Goal: Information Seeking & Learning: Learn about a topic

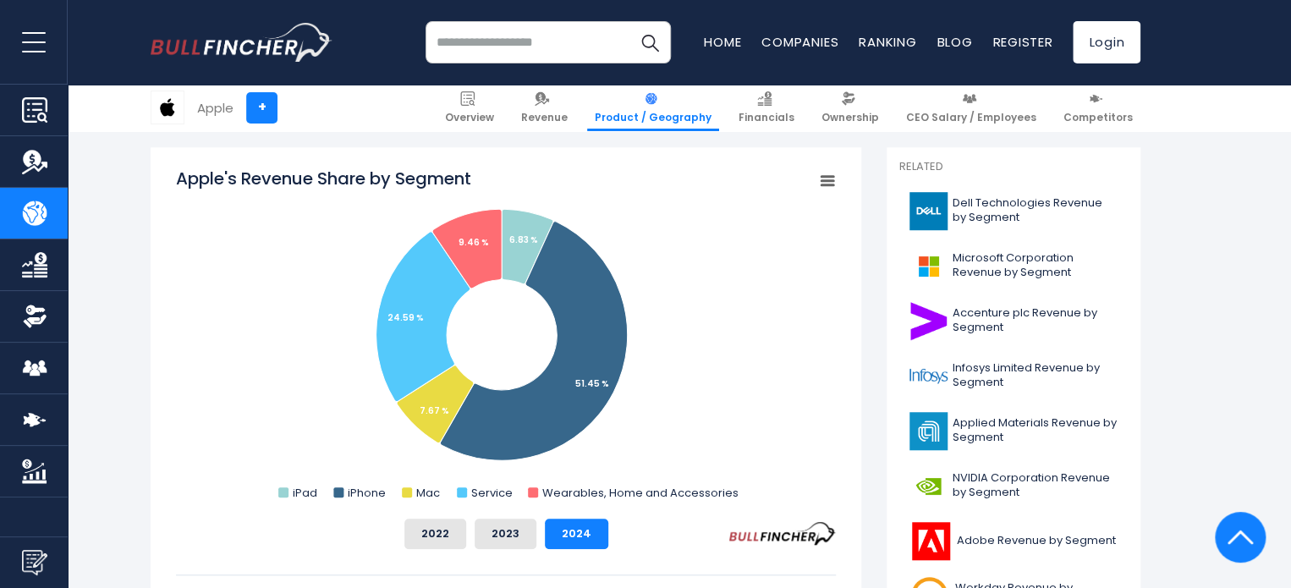
scroll to position [437, 0]
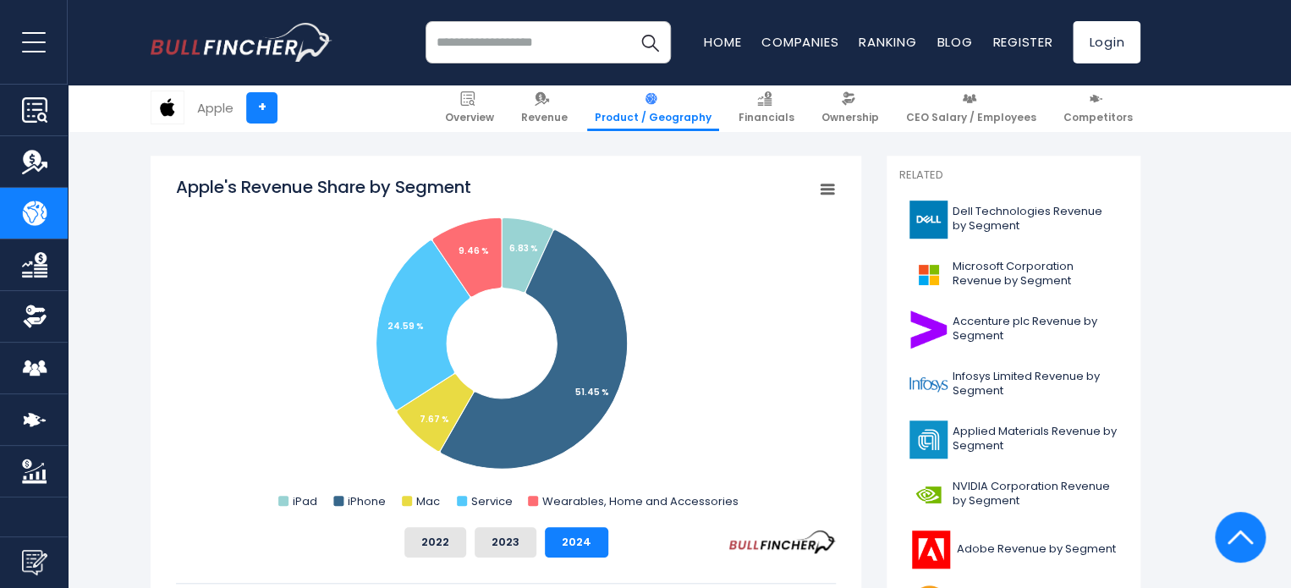
drag, startPoint x: 704, startPoint y: 409, endPoint x: 223, endPoint y: 484, distance: 486.6
click at [223, 484] on rect "Apple's Revenue Share by Segment" at bounding box center [506, 344] width 660 height 339
click at [312, 256] on rect "Apple's Revenue Share by Segment" at bounding box center [506, 344] width 660 height 339
click at [525, 543] on button "2023" at bounding box center [506, 542] width 62 height 30
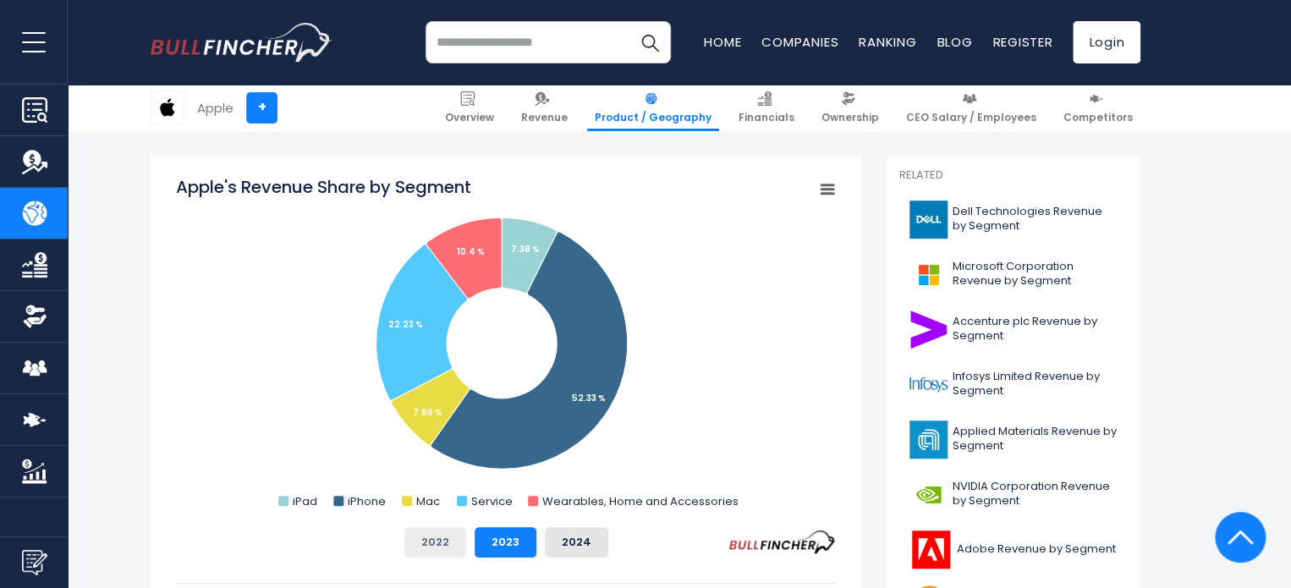
click at [437, 551] on button "2022" at bounding box center [436, 542] width 62 height 30
click at [592, 551] on button "2024" at bounding box center [576, 542] width 63 height 30
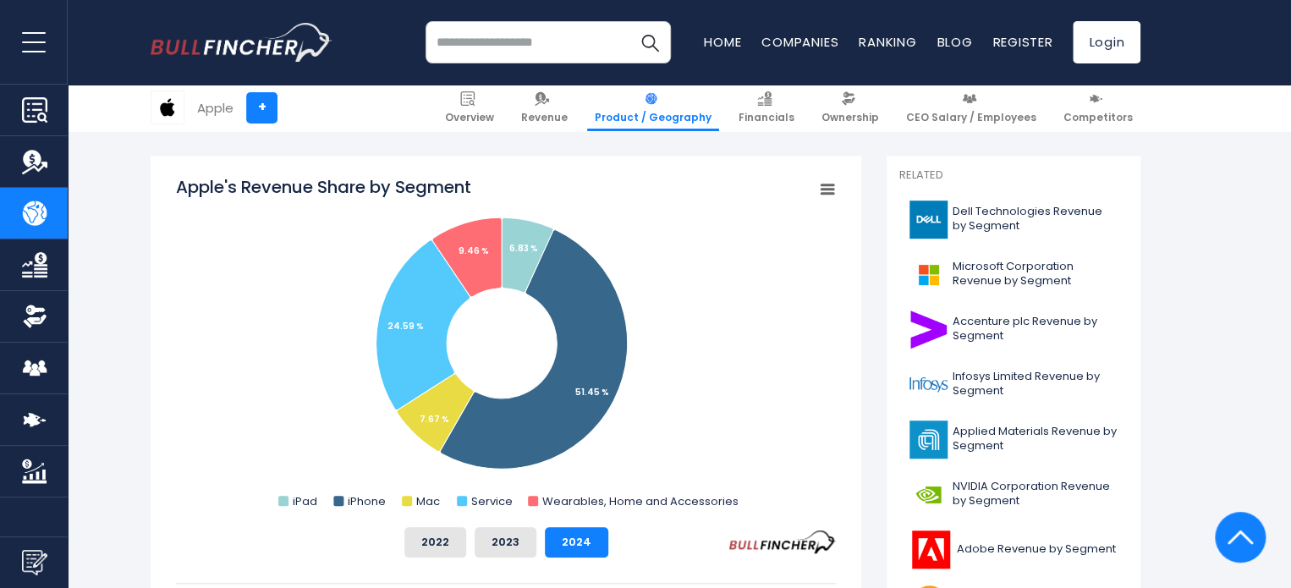
click at [748, 307] on rect "Apple's Revenue Share by Segment" at bounding box center [506, 344] width 660 height 339
click at [826, 182] on rect "Apple's Revenue Share by Segment" at bounding box center [828, 190] width 24 height 24
click at [828, 185] on icon "Apple's Revenue Share by Segment" at bounding box center [828, 189] width 12 height 8
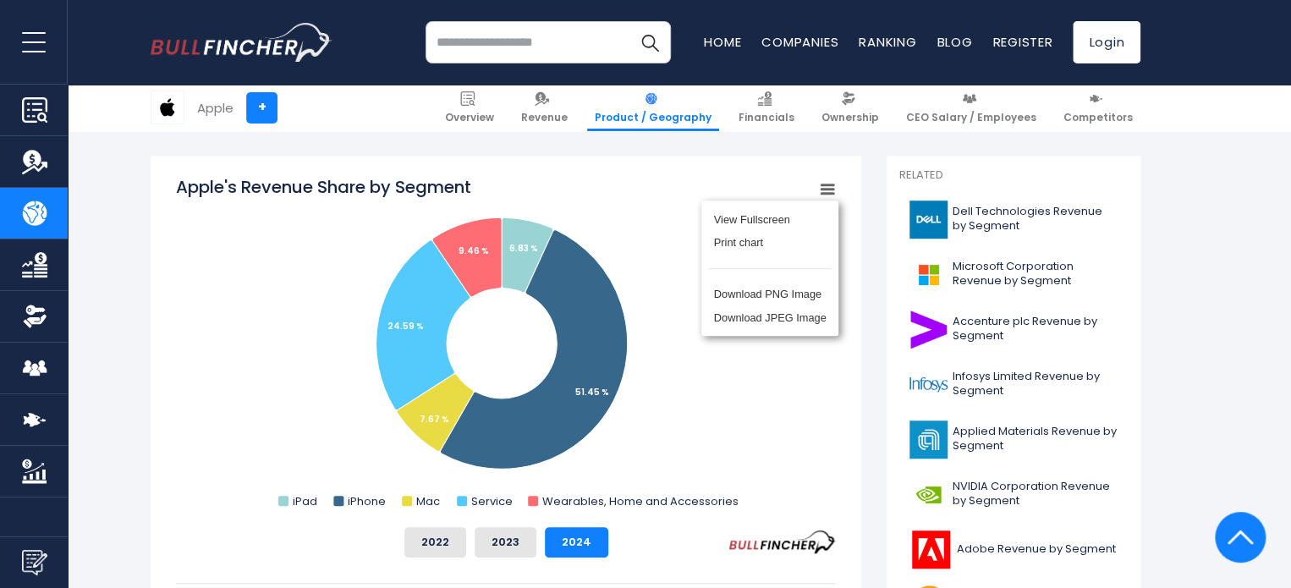
click at [635, 212] on rect "Apple's Revenue Share by Segment" at bounding box center [506, 344] width 660 height 339
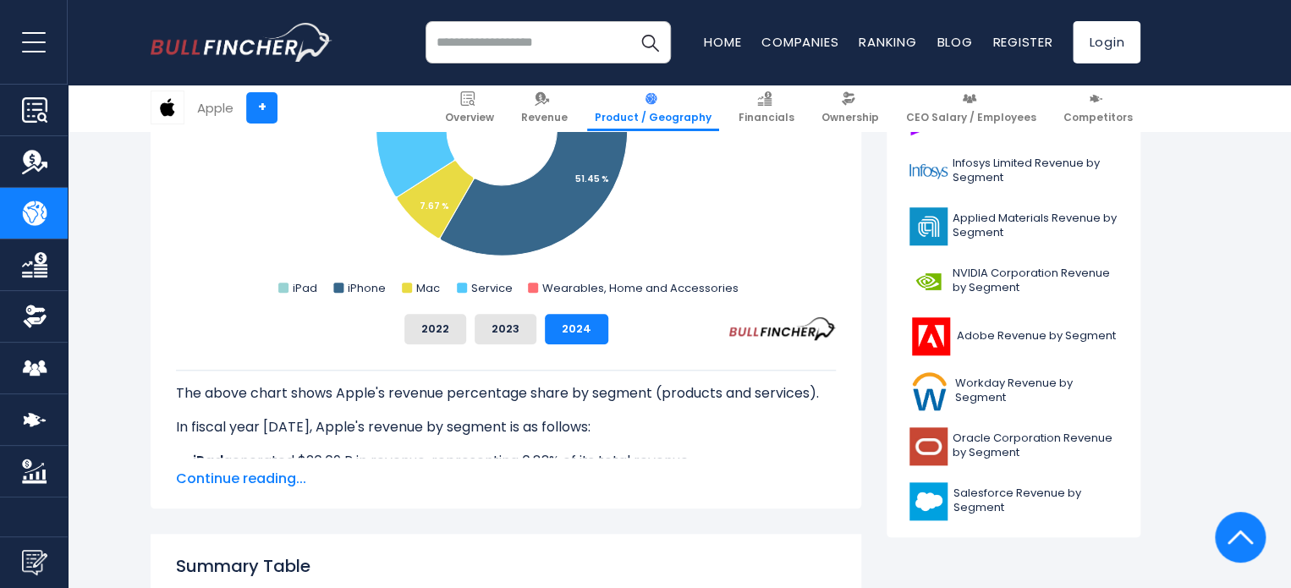
scroll to position [650, 0]
click at [267, 478] on span "Continue reading..." at bounding box center [506, 479] width 660 height 20
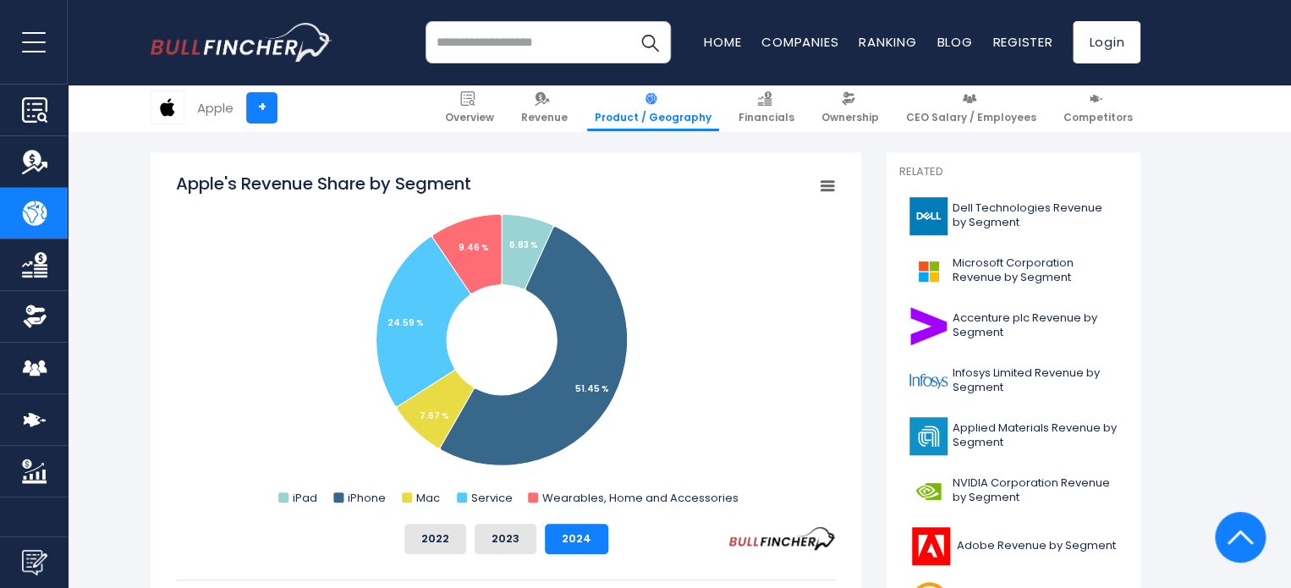
scroll to position [440, 0]
click at [822, 185] on icon "Apple's Revenue Share by Segment" at bounding box center [828, 186] width 12 height 8
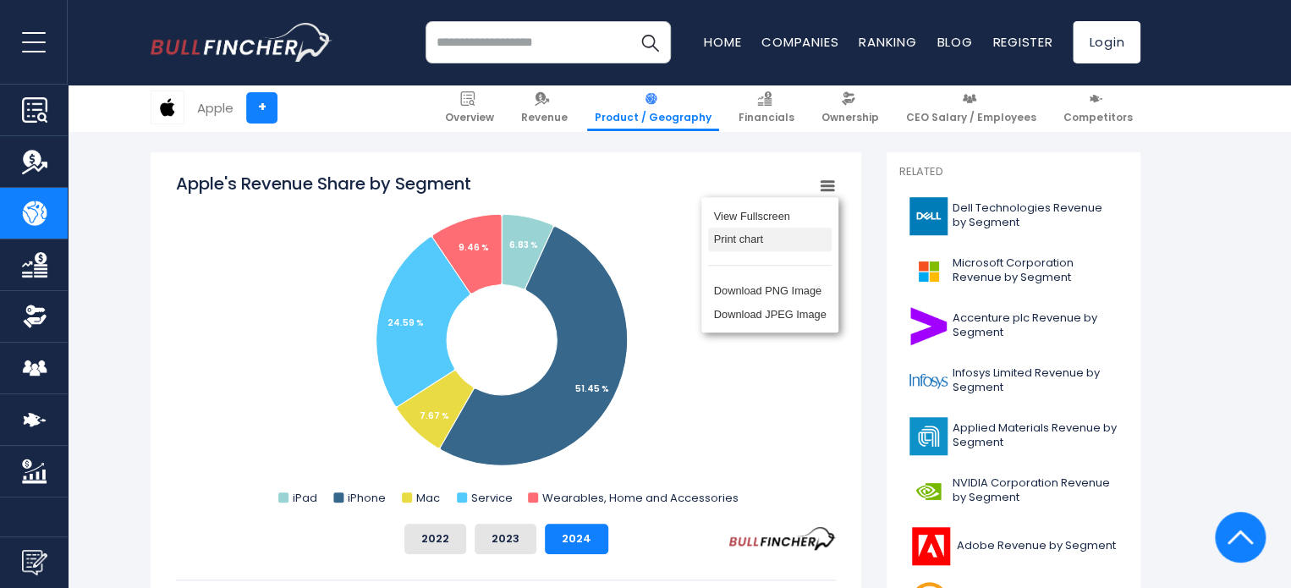
click at [784, 242] on li "Print chart" at bounding box center [770, 240] width 124 height 24
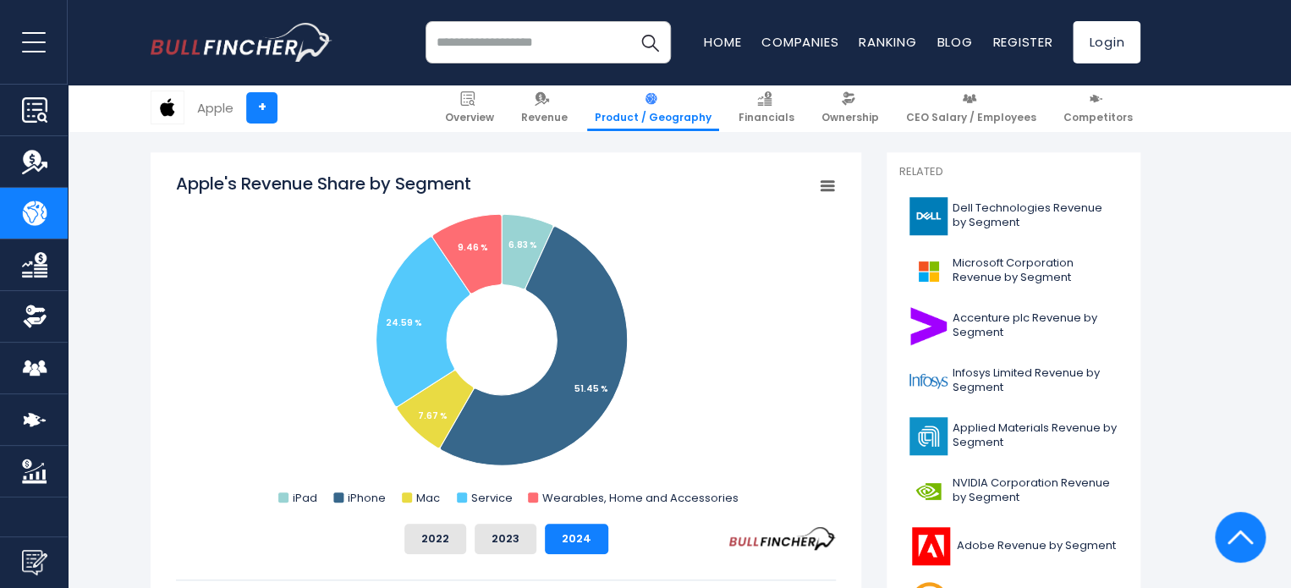
click at [825, 194] on rect "Apple's Revenue Share by Segment" at bounding box center [828, 186] width 24 height 24
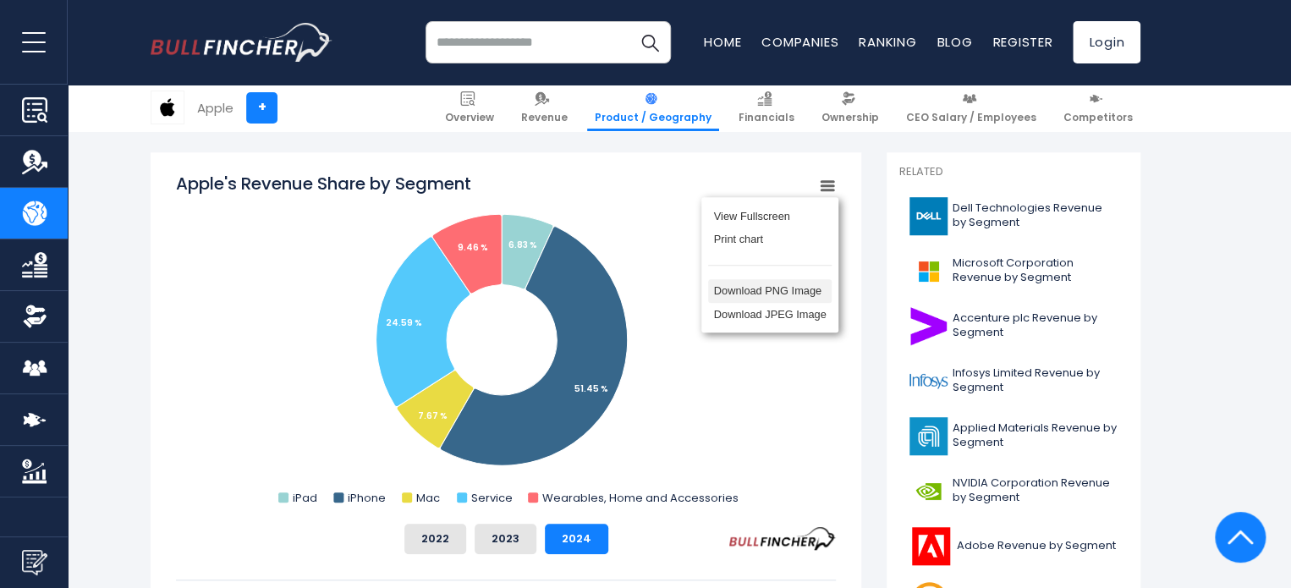
click at [772, 300] on li "Download PNG Image" at bounding box center [770, 291] width 124 height 24
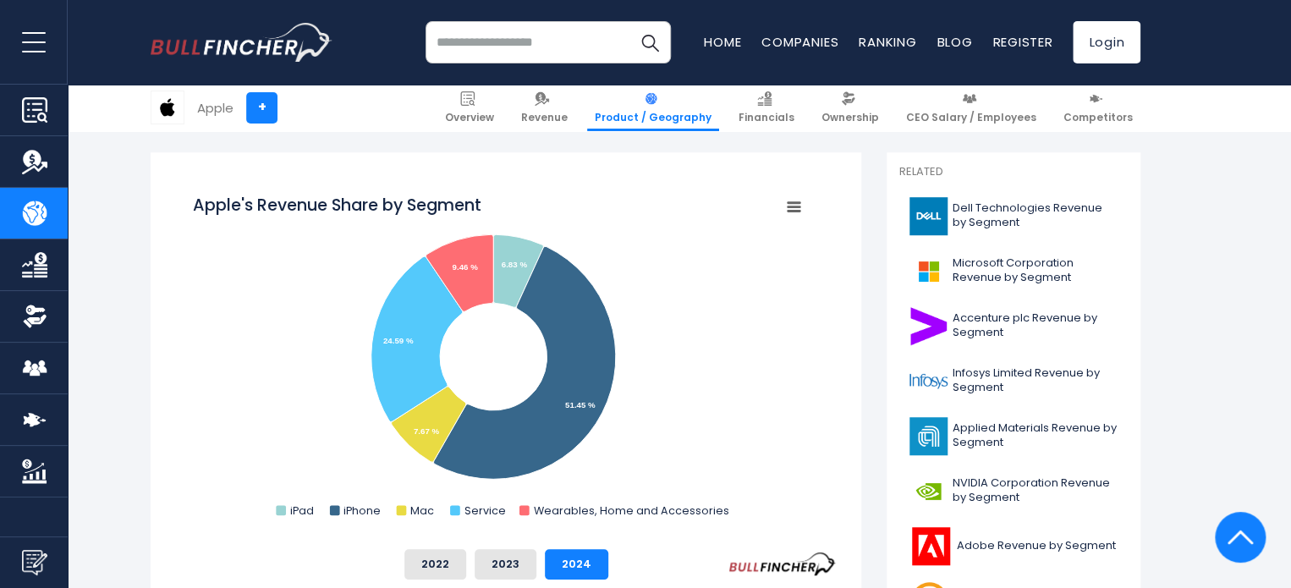
scroll to position [0, 0]
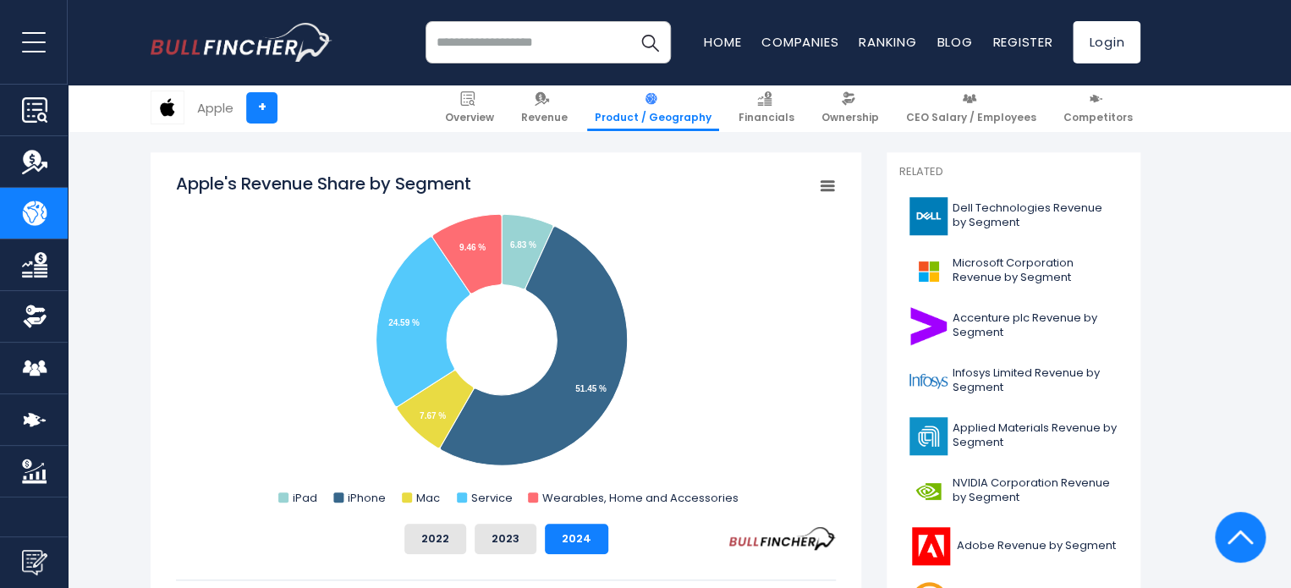
click at [836, 177] on div "Apple's Revenue Share by Segment Created with Highcharts 12.1.2 Chart context m…" at bounding box center [506, 523] width 711 height 742
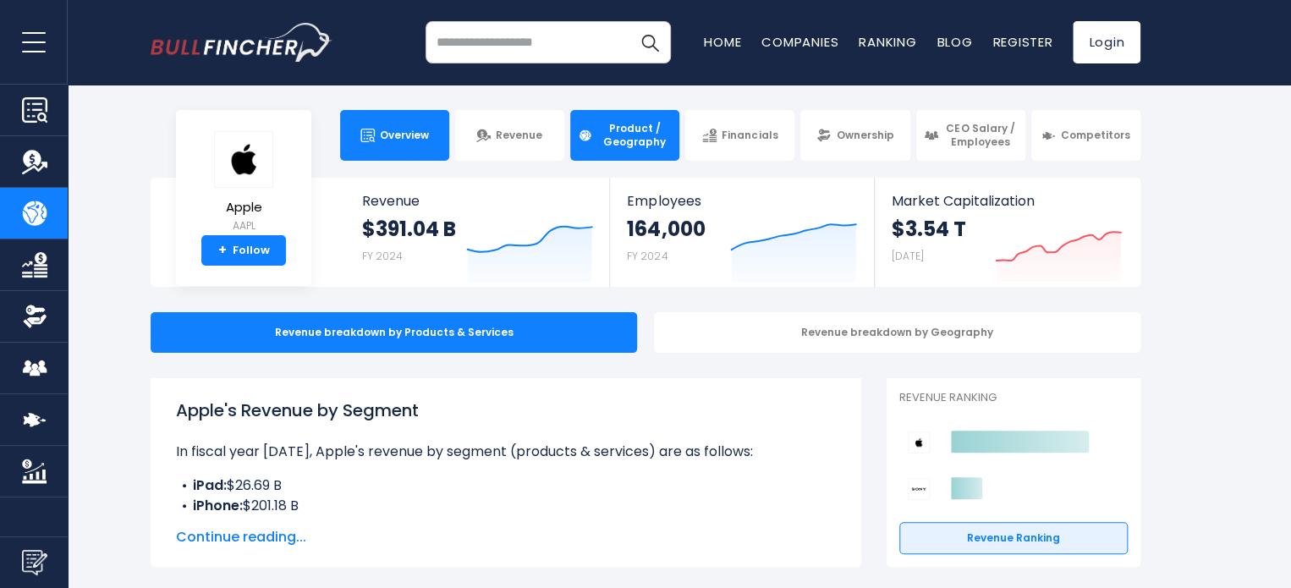
click at [374, 121] on link "Overview" at bounding box center [394, 135] width 109 height 51
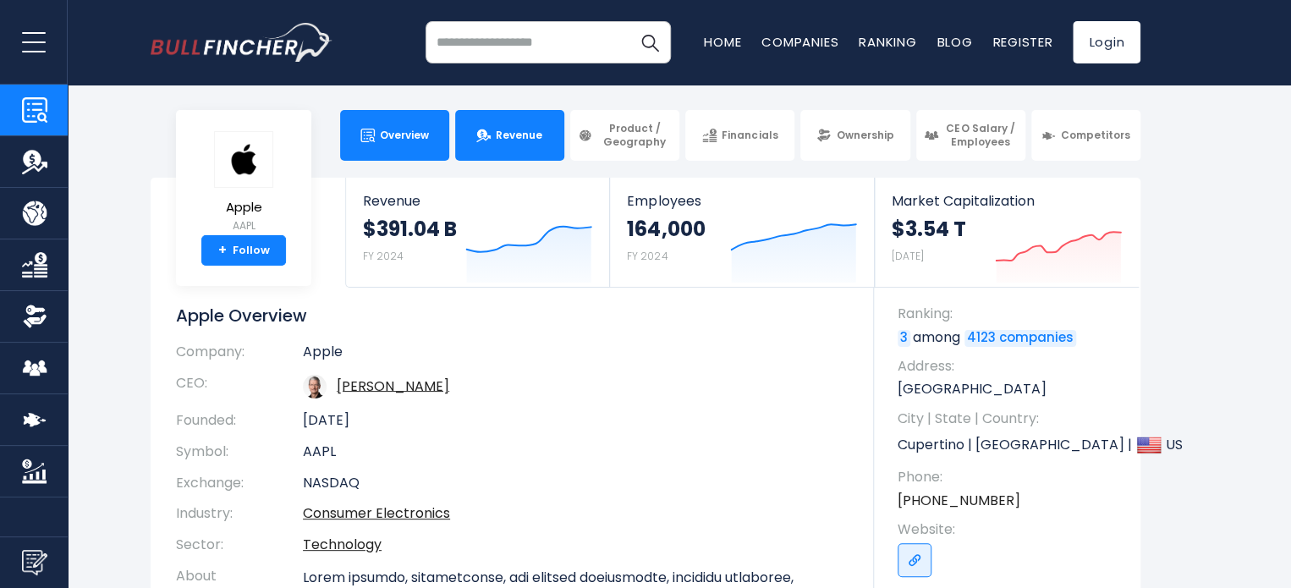
click at [502, 118] on link "Revenue" at bounding box center [509, 135] width 109 height 51
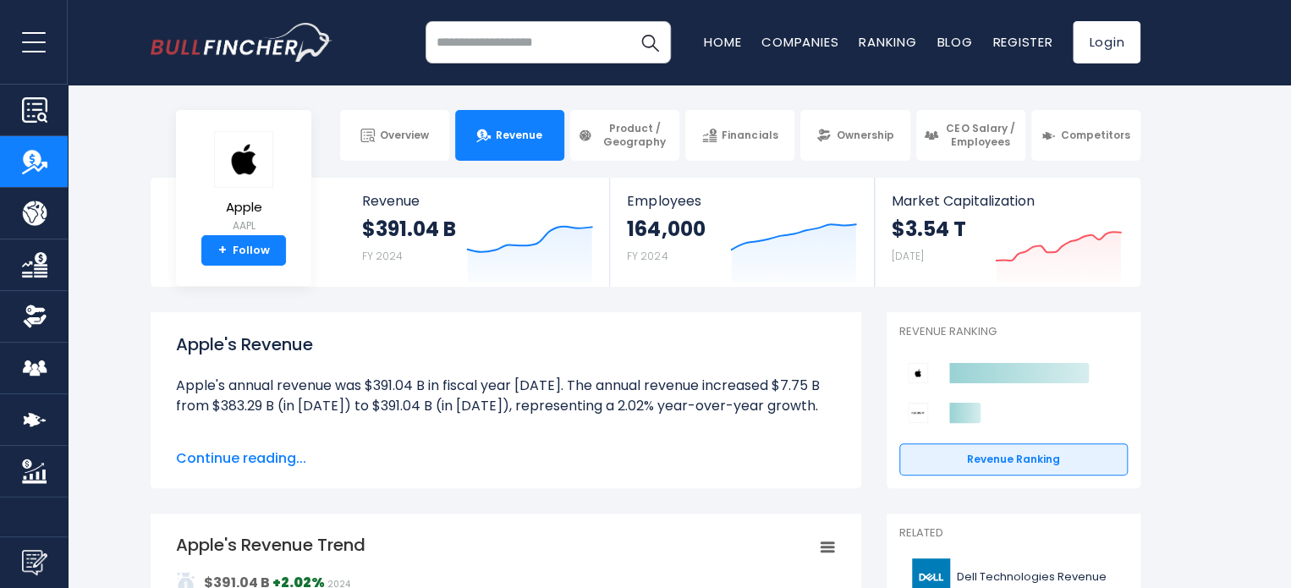
scroll to position [2, 0]
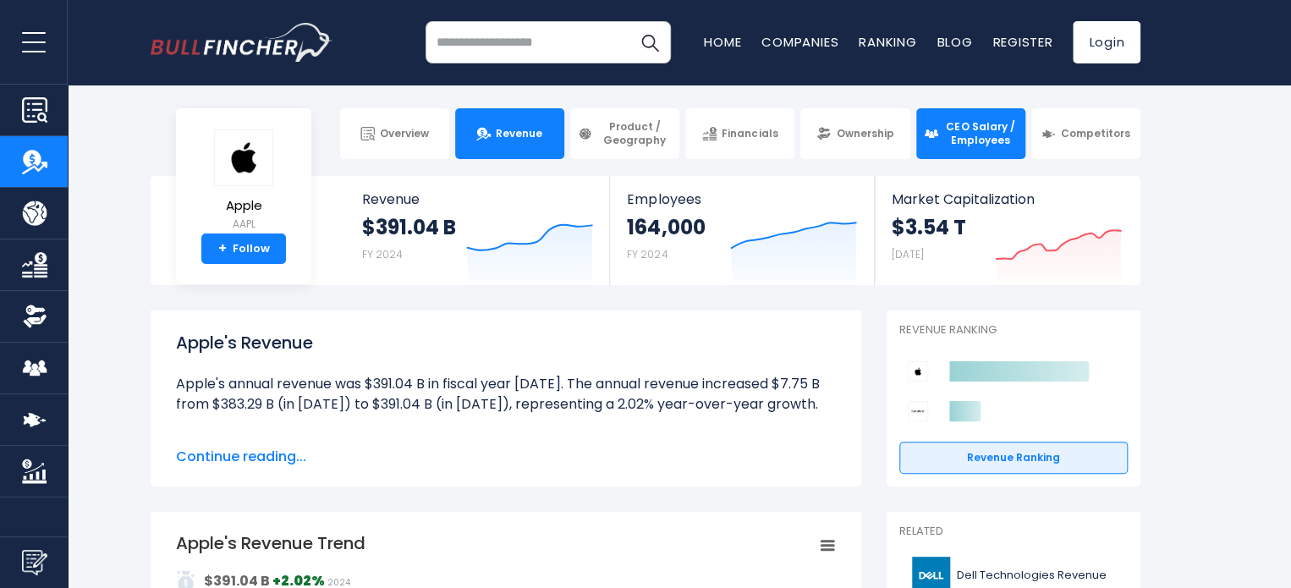
click at [948, 127] on span "CEO Salary / Employees" at bounding box center [981, 133] width 74 height 26
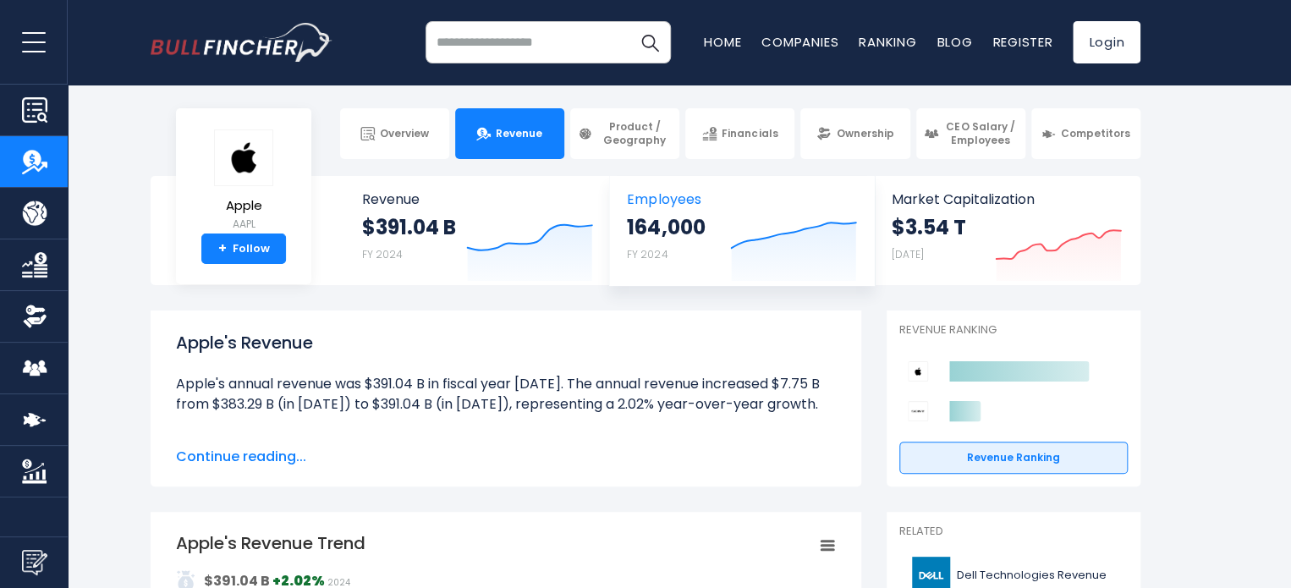
scroll to position [0, 0]
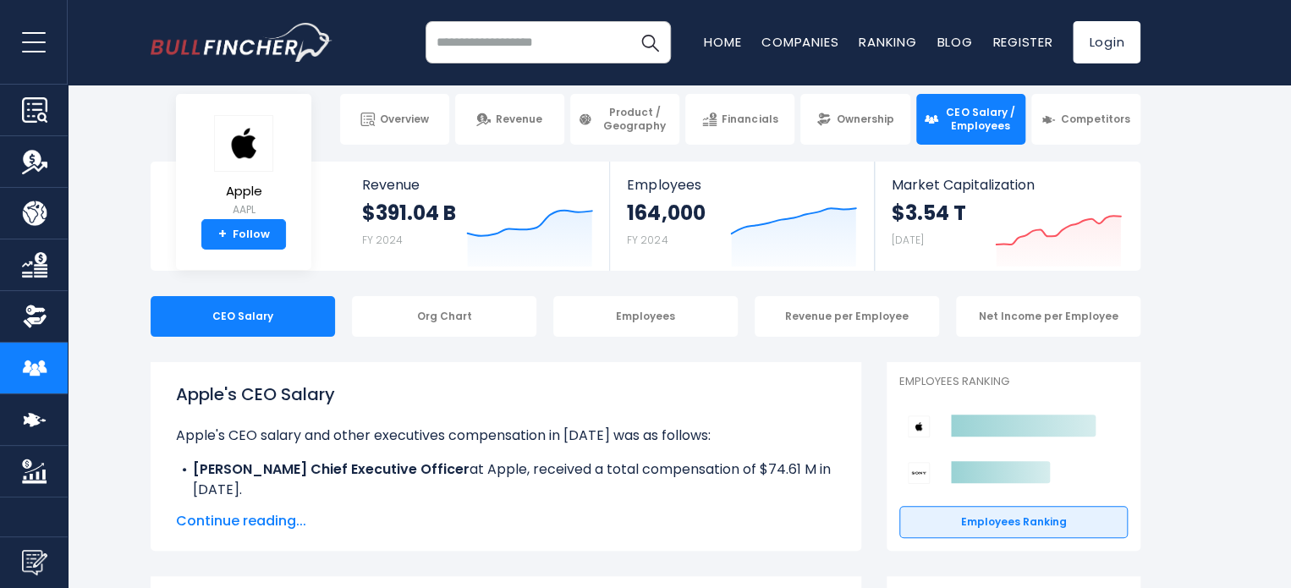
scroll to position [17, 0]
click at [286, 518] on span "Continue reading..." at bounding box center [506, 520] width 660 height 20
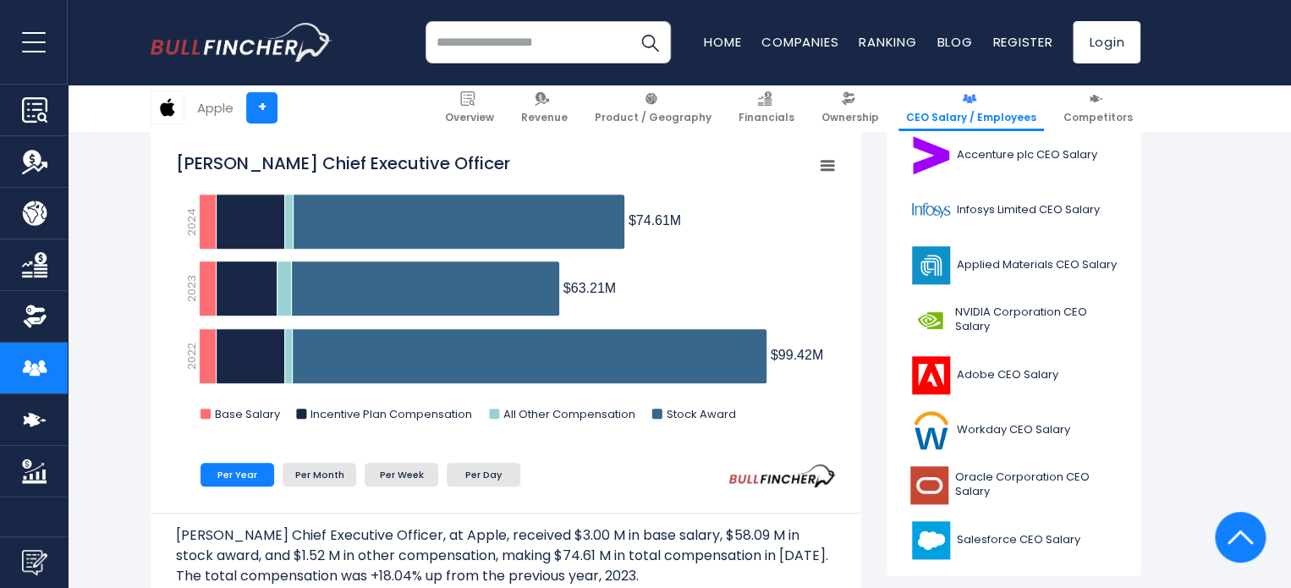
scroll to position [611, 0]
click at [311, 463] on li "Per Month" at bounding box center [320, 475] width 74 height 24
